Goal: Register for event/course

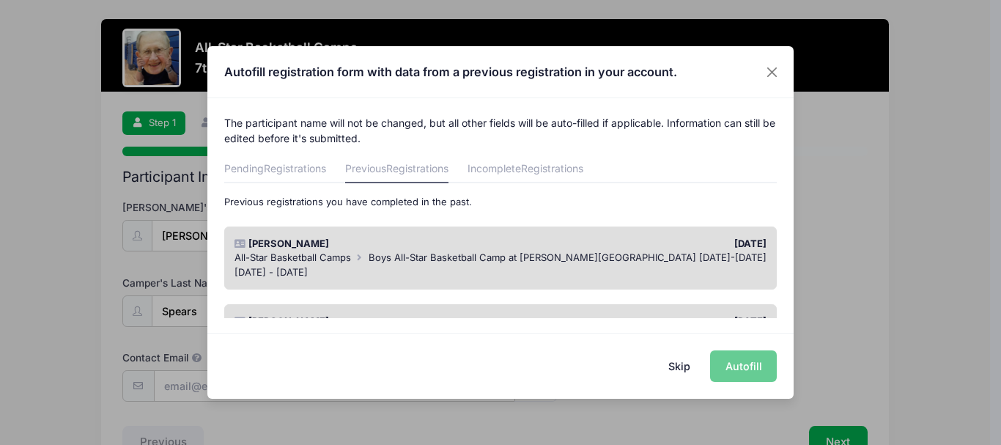
click at [699, 262] on div "All-Star Basketball Camps Boys All-Star Basketball Camp at [PERSON_NAME][GEOGRA…" at bounding box center [501, 258] width 533 height 15
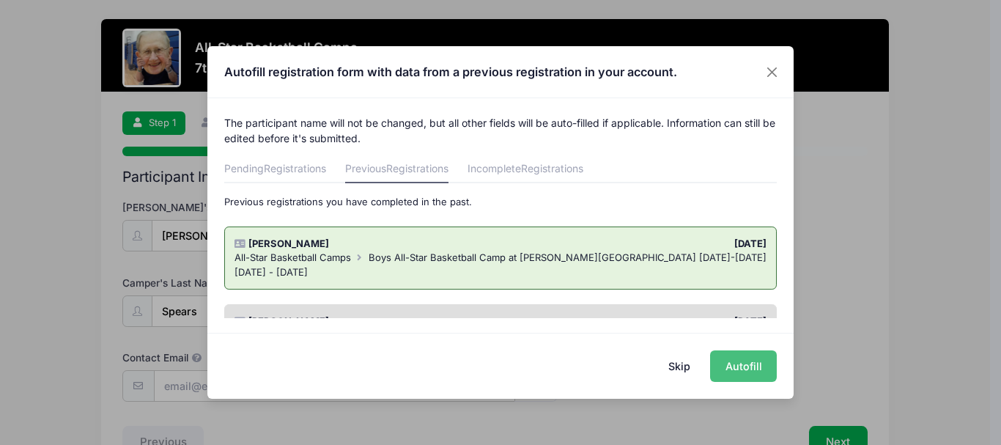
click at [746, 372] on button "Autofill" at bounding box center [743, 366] width 67 height 32
type input "[EMAIL_ADDRESS][DOMAIN_NAME]"
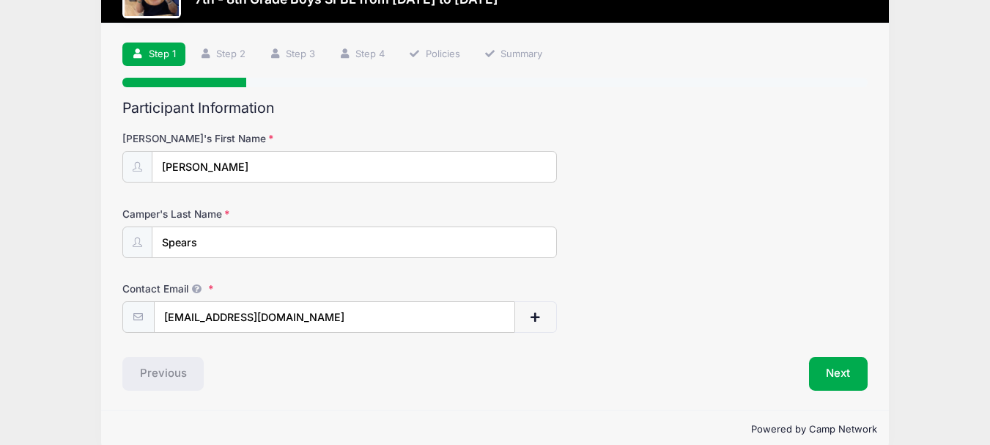
scroll to position [92, 0]
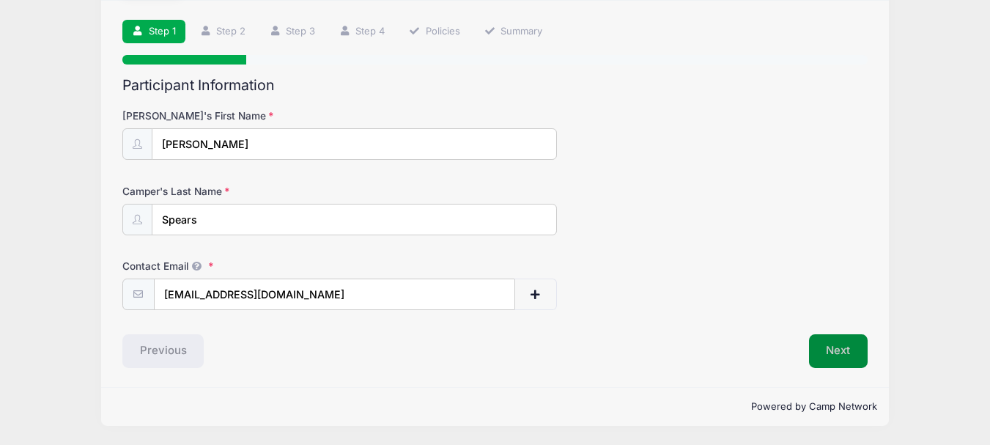
click at [824, 345] on button "Next" at bounding box center [838, 351] width 59 height 34
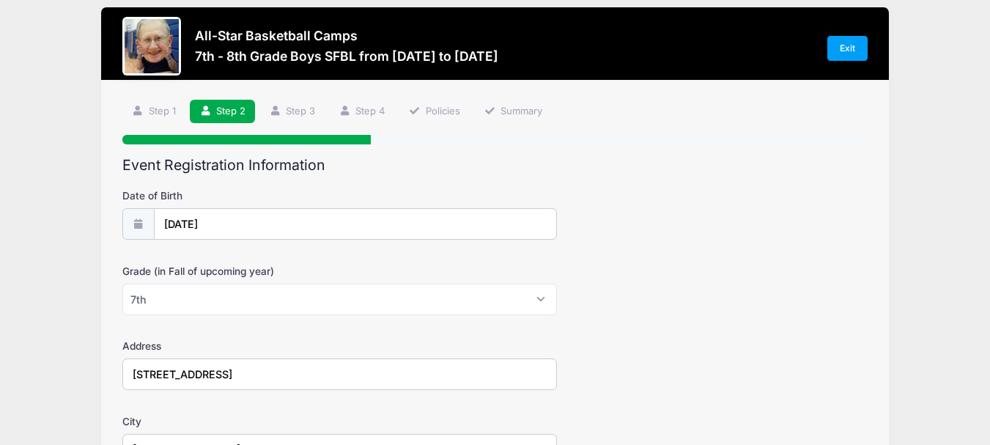
scroll to position [17, 0]
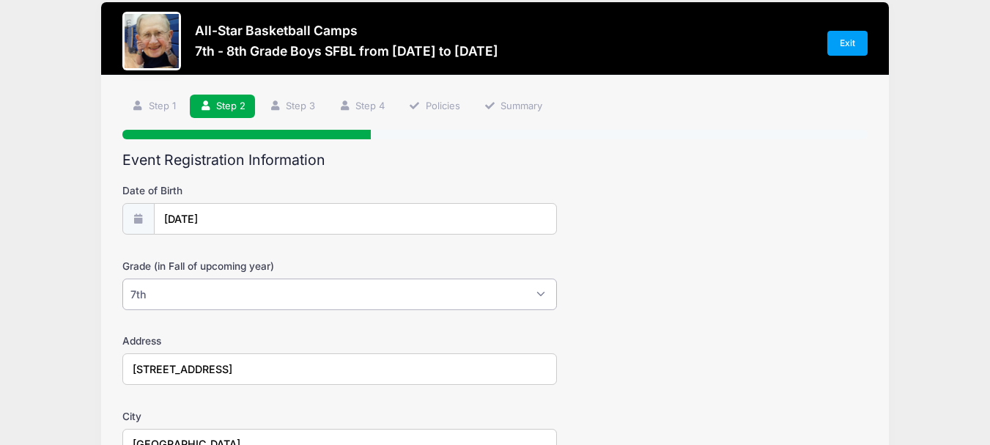
click at [514, 303] on select "Please Select 1st 2nd 3rd 4th 5th 6th 7th 8th 9th 10th 11th 12th" at bounding box center [339, 295] width 435 height 32
select select "8th"
click at [122, 279] on select "Please Select 1st 2nd 3rd 4th 5th 6th 7th 8th 9th 10th 11th 12th" at bounding box center [339, 295] width 435 height 32
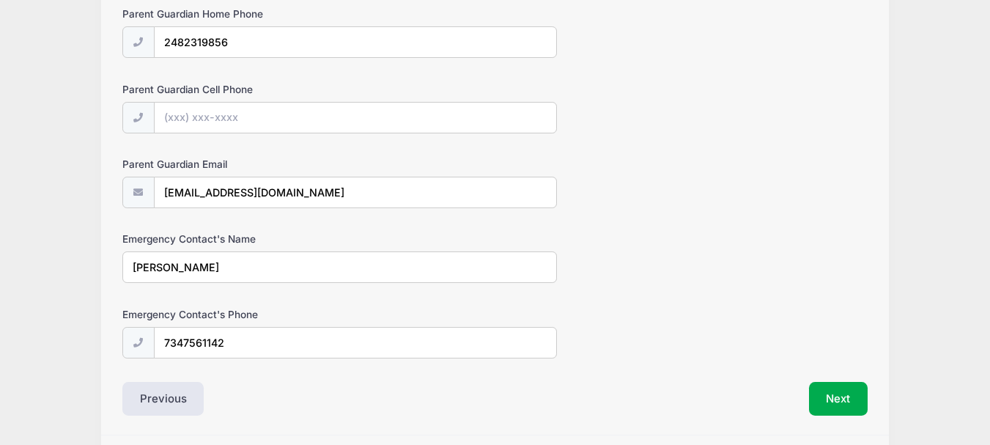
scroll to position [917, 0]
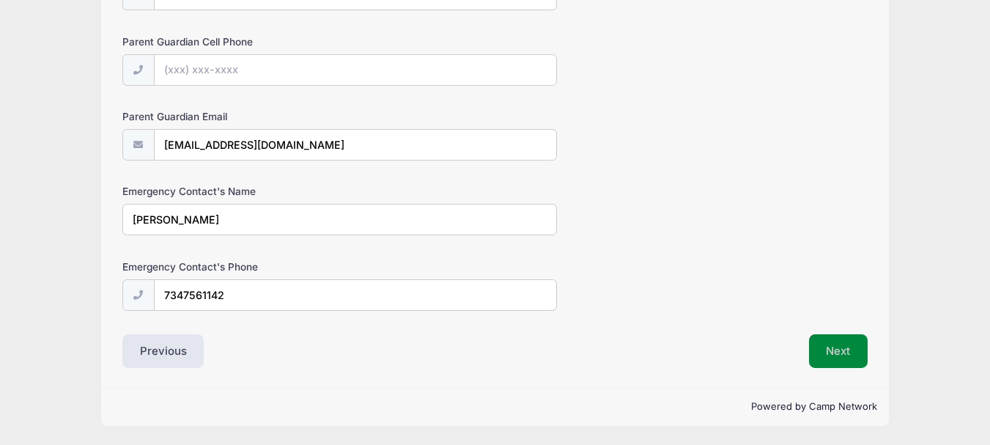
click at [827, 358] on button "Next" at bounding box center [838, 351] width 59 height 34
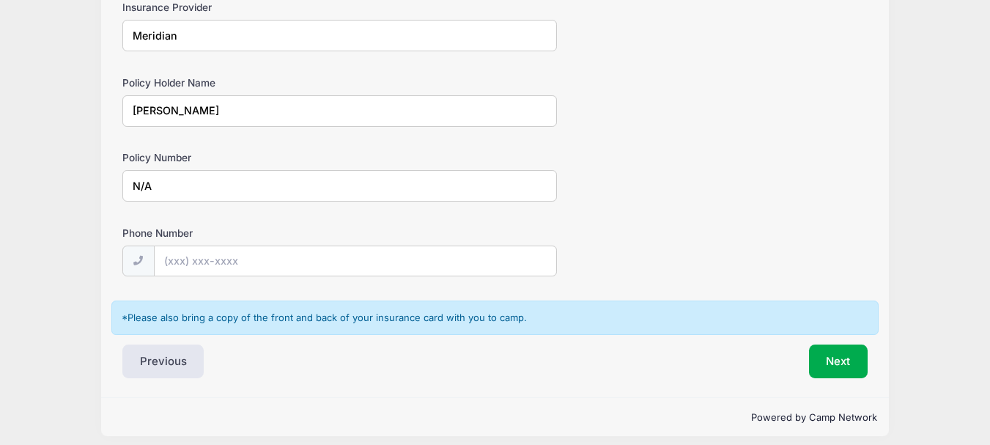
scroll to position [989, 0]
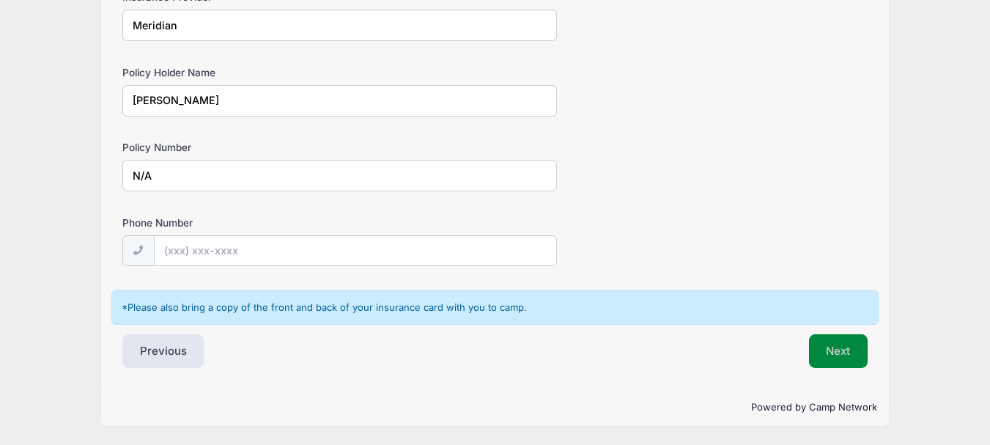
click at [831, 360] on button "Next" at bounding box center [838, 351] width 59 height 34
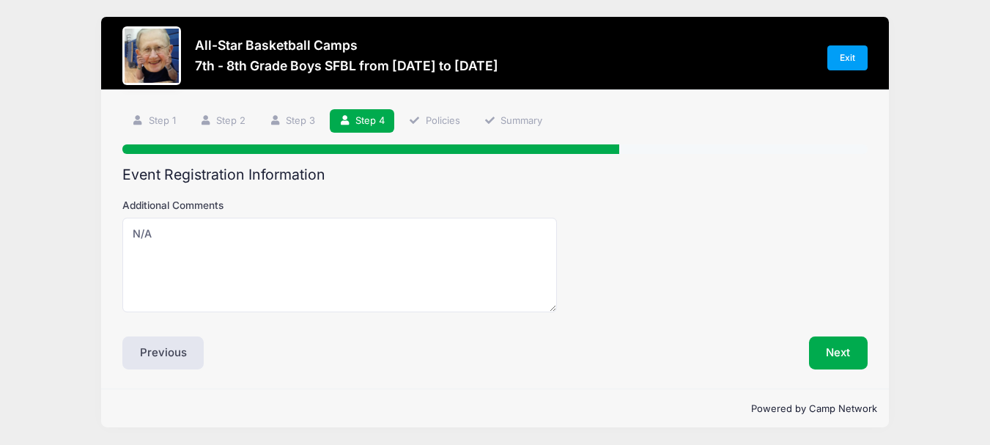
scroll to position [0, 0]
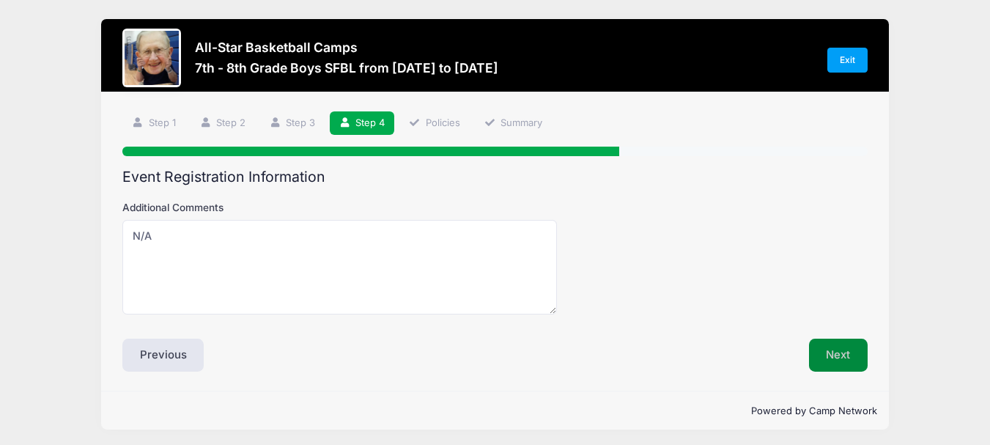
click at [828, 359] on button "Next" at bounding box center [838, 356] width 59 height 34
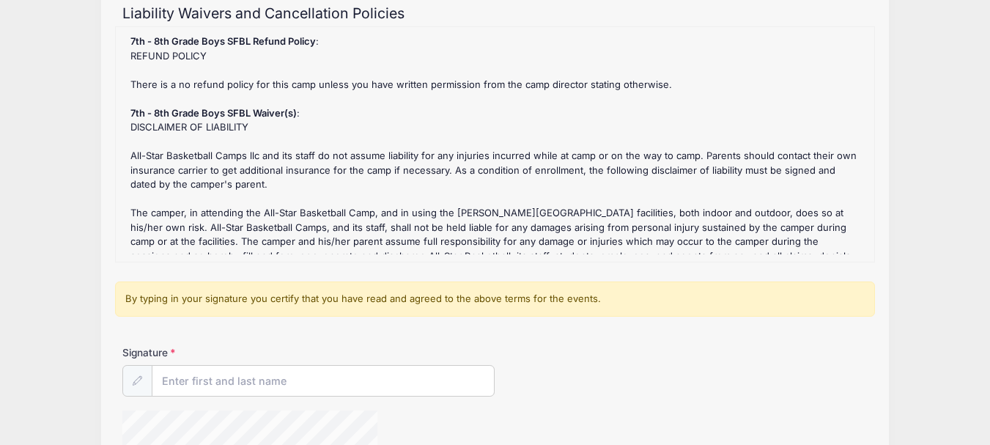
scroll to position [184, 0]
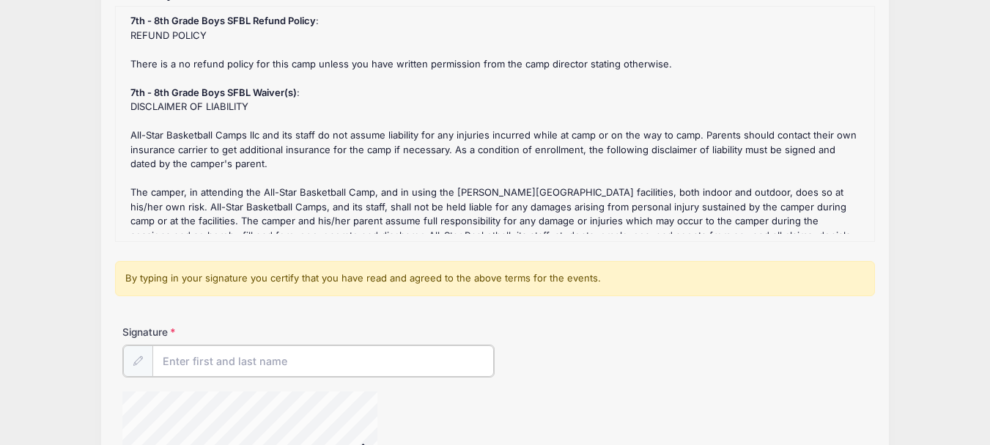
click at [339, 370] on input "Signature" at bounding box center [323, 361] width 342 height 32
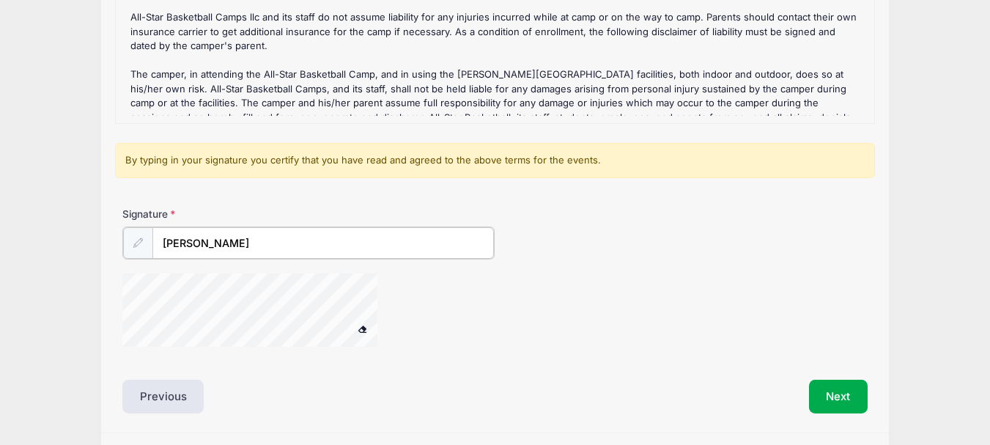
scroll to position [347, 0]
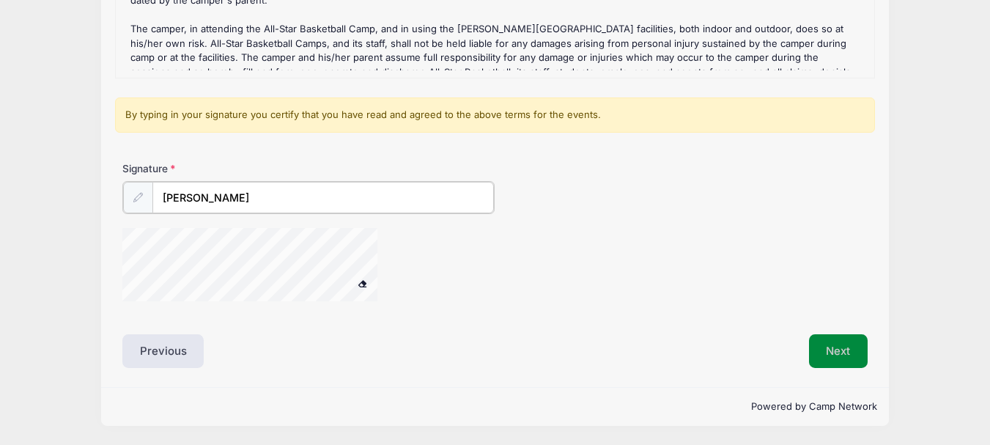
type input "[PERSON_NAME]"
click at [843, 347] on button "Next" at bounding box center [838, 351] width 59 height 34
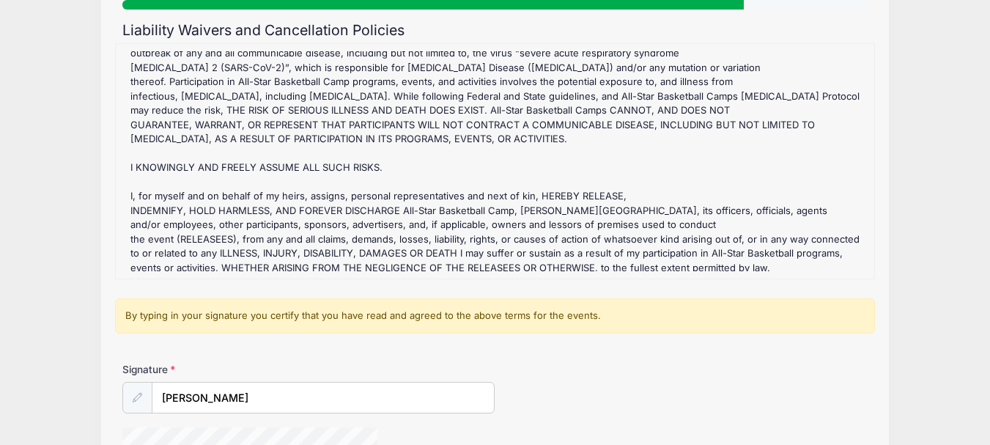
scroll to position [380, 0]
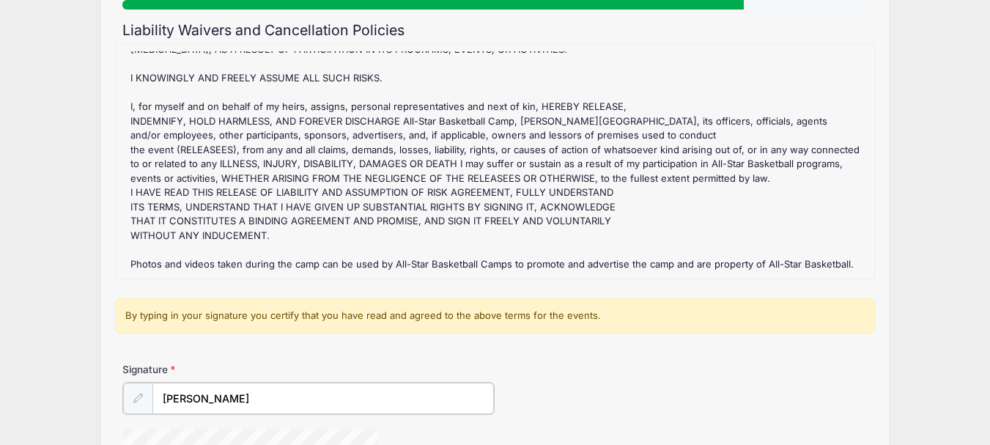
click at [410, 403] on input "[PERSON_NAME]" at bounding box center [323, 399] width 342 height 32
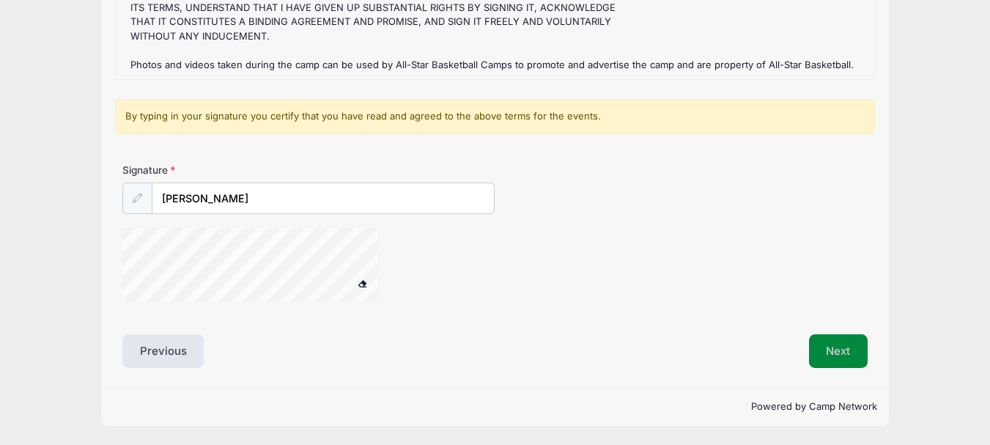
click at [824, 356] on button "Next" at bounding box center [838, 351] width 59 height 34
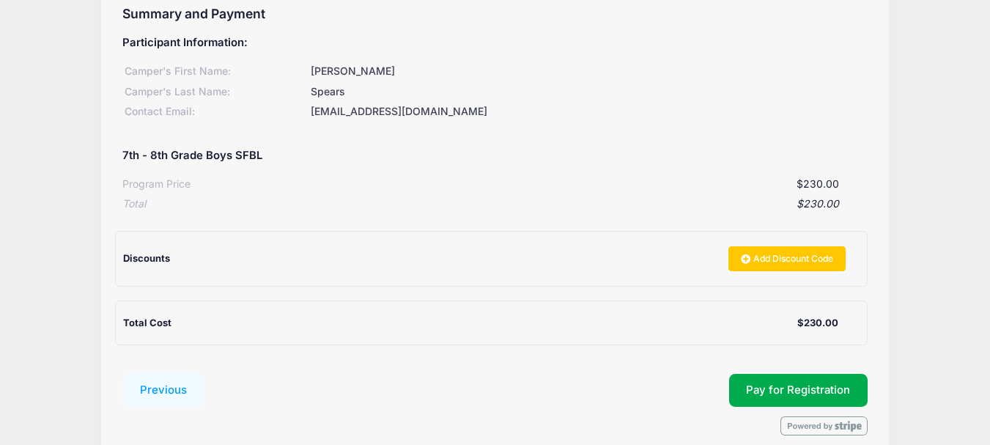
scroll to position [196, 0]
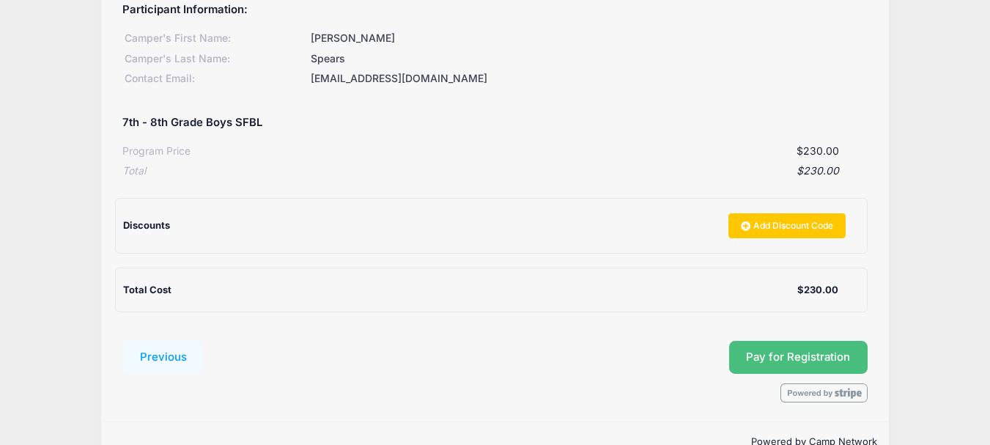
click at [766, 353] on span "Pay for Registration" at bounding box center [798, 356] width 104 height 13
